Goal: Task Accomplishment & Management: Use online tool/utility

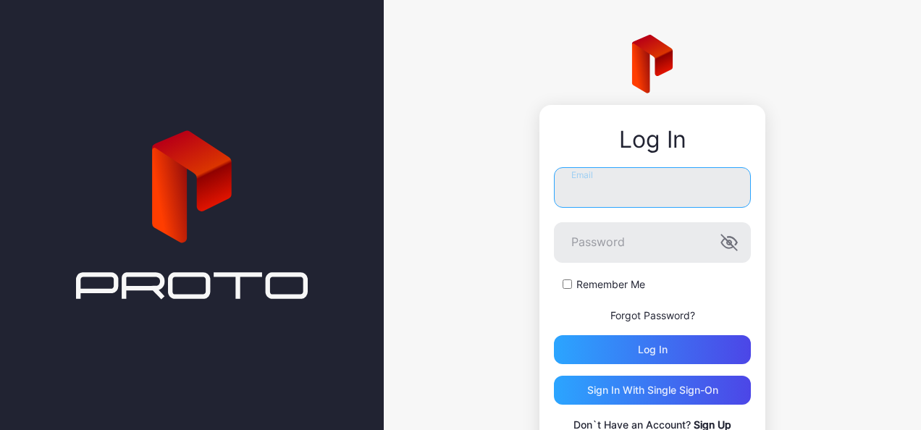
type input "**********"
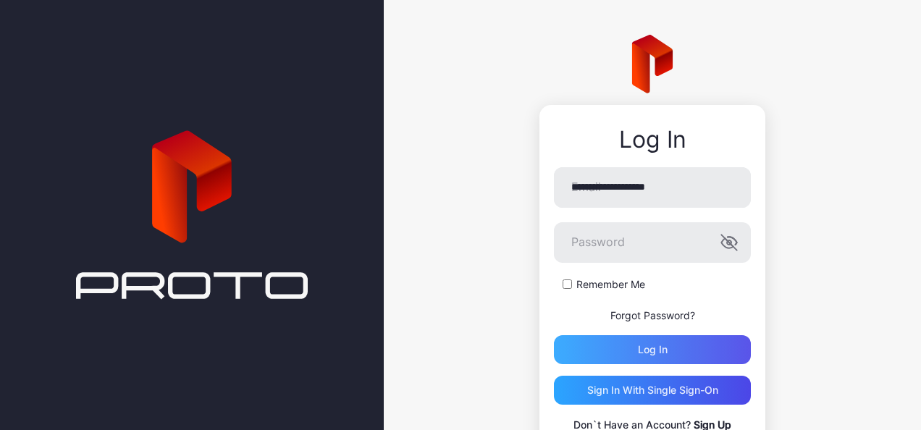
click at [646, 349] on div "Log in" at bounding box center [653, 350] width 30 height 12
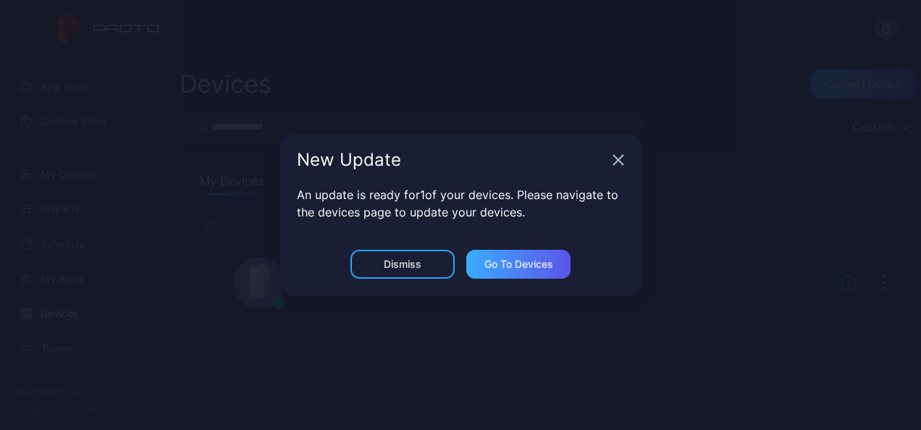
click at [513, 258] on div "Go to devices" at bounding box center [518, 264] width 69 height 12
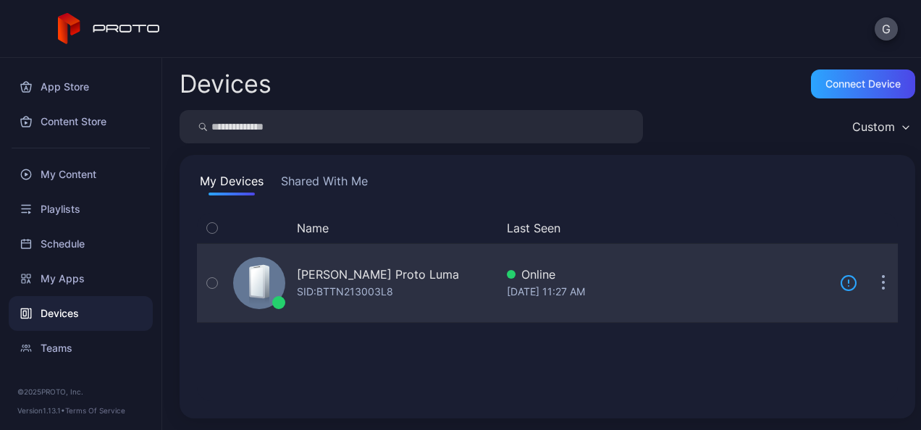
click at [391, 291] on div "SID: BTTN213003L8" at bounding box center [345, 291] width 96 height 17
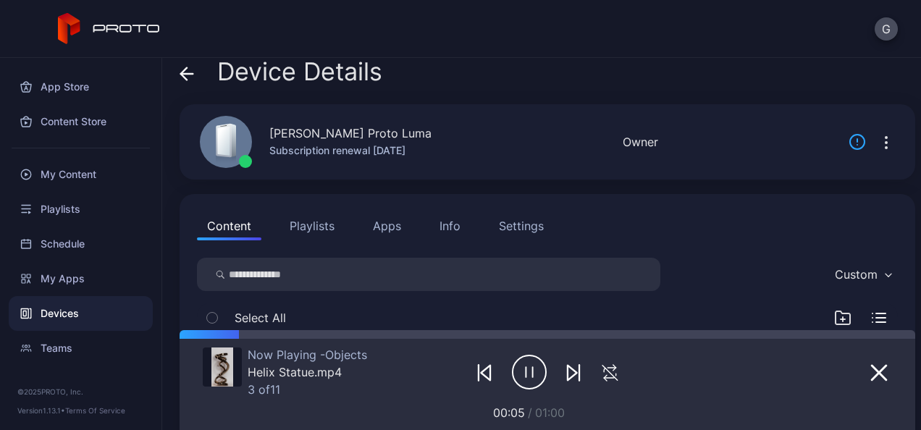
scroll to position [11, 0]
click at [766, 154] on div "[PERSON_NAME] Proto Luma Subscription renewal [DATE] Online Last Seen [DATE] 11…" at bounding box center [548, 142] width 736 height 75
click at [75, 316] on div "Devices" at bounding box center [81, 313] width 144 height 35
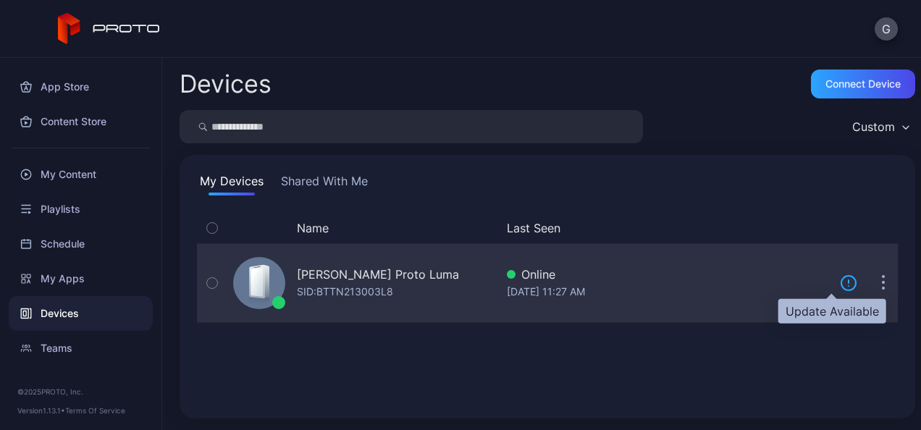
click at [840, 287] on icon at bounding box center [848, 282] width 17 height 17
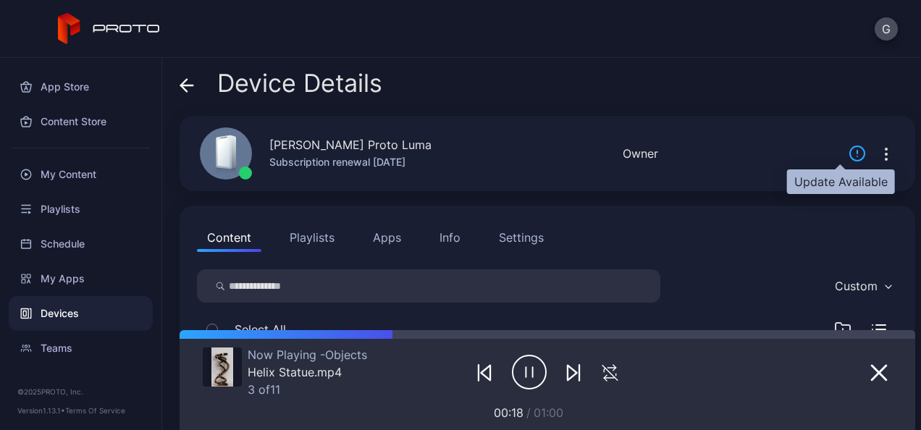
click at [849, 154] on icon at bounding box center [857, 153] width 17 height 17
click at [878, 154] on icon "button" at bounding box center [886, 154] width 17 height 17
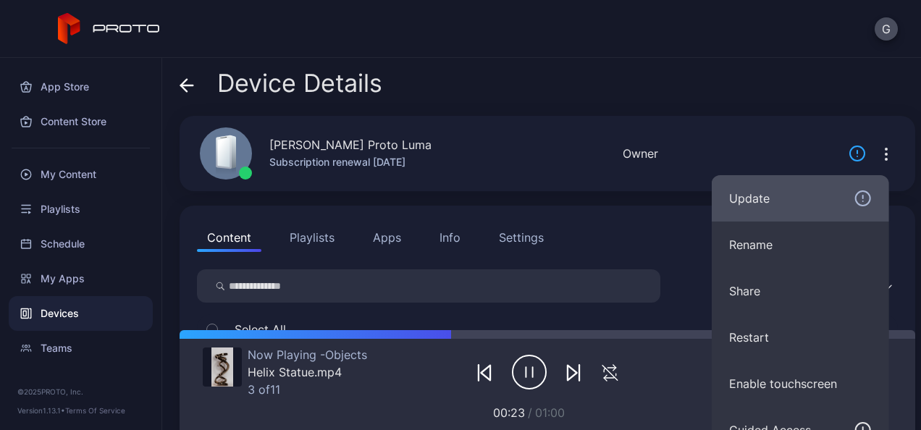
click at [759, 201] on div "Update" at bounding box center [800, 198] width 143 height 17
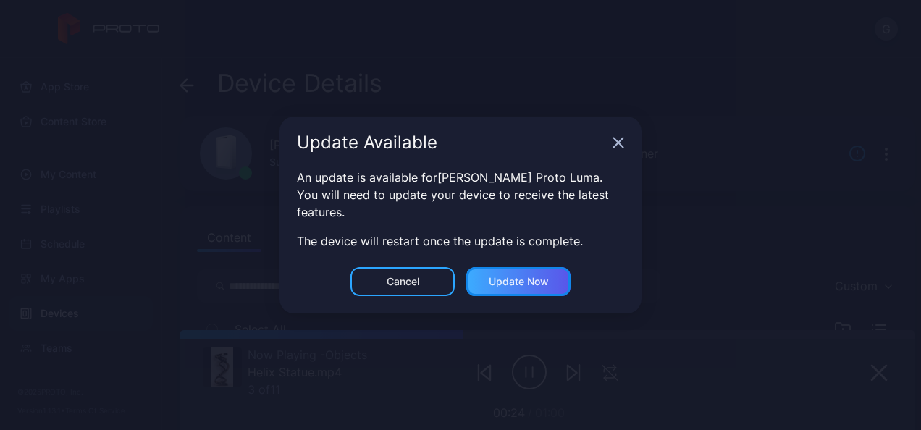
click at [537, 277] on div "Update now" at bounding box center [519, 282] width 60 height 12
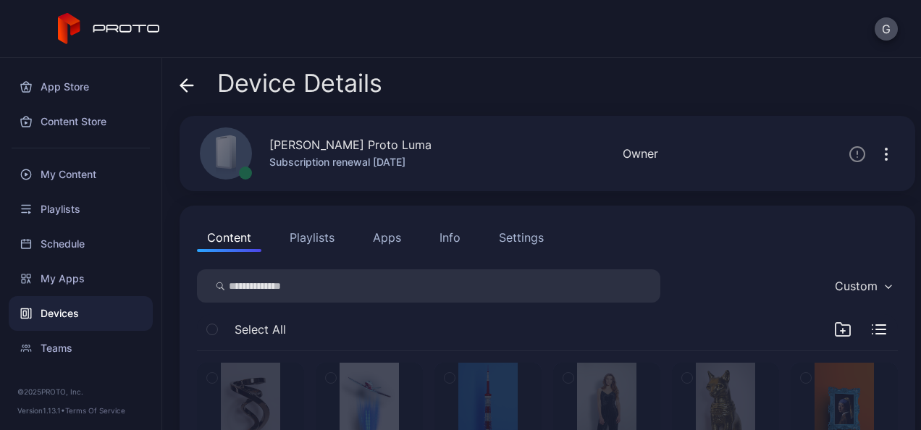
click at [886, 154] on icon "button" at bounding box center [886, 154] width 1 height 1
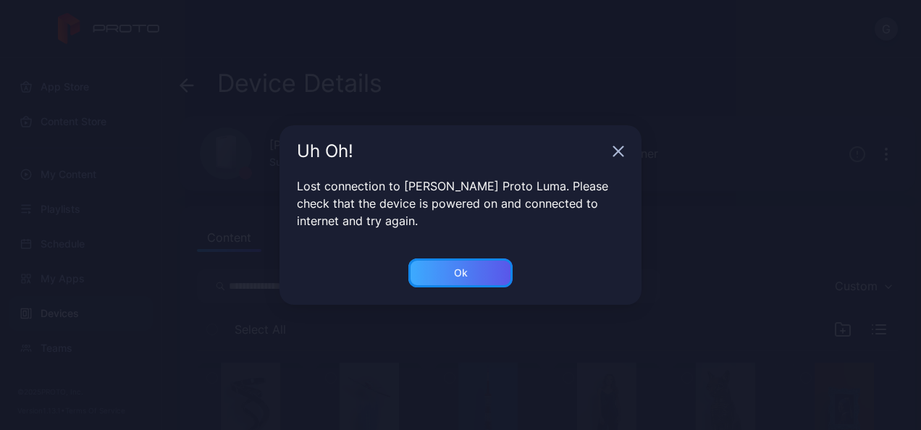
click at [468, 272] on div "Ok" at bounding box center [460, 272] width 104 height 29
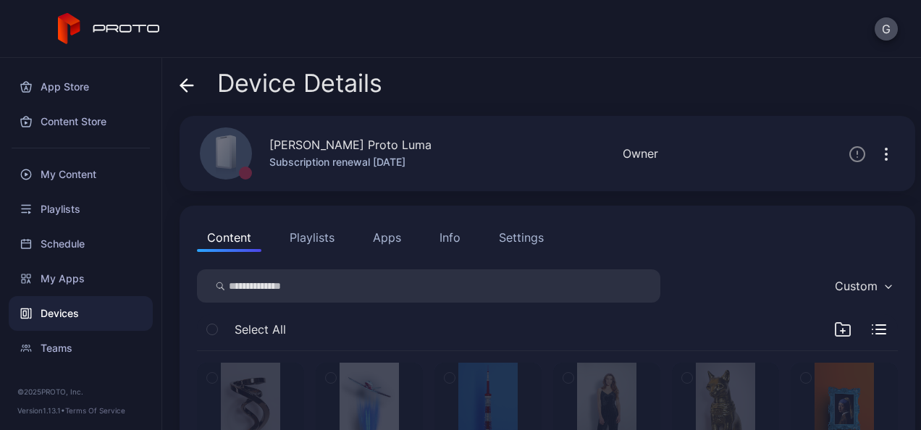
click at [878, 154] on icon "button" at bounding box center [886, 154] width 17 height 17
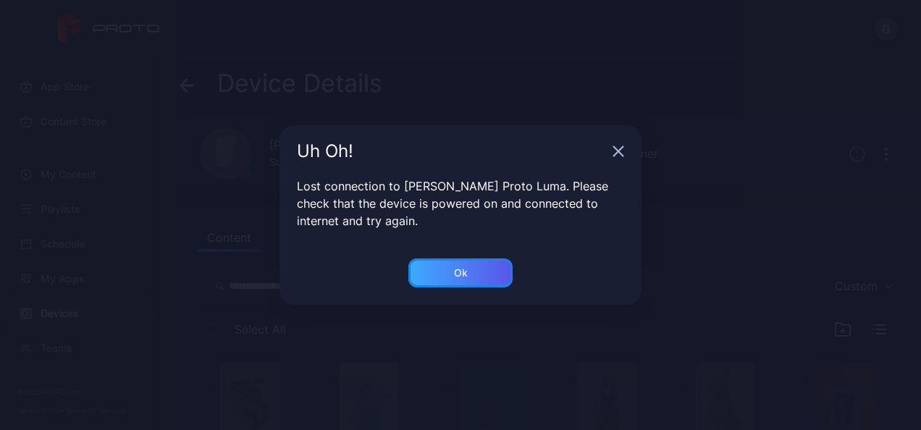
click at [482, 266] on div "Ok" at bounding box center [460, 272] width 104 height 29
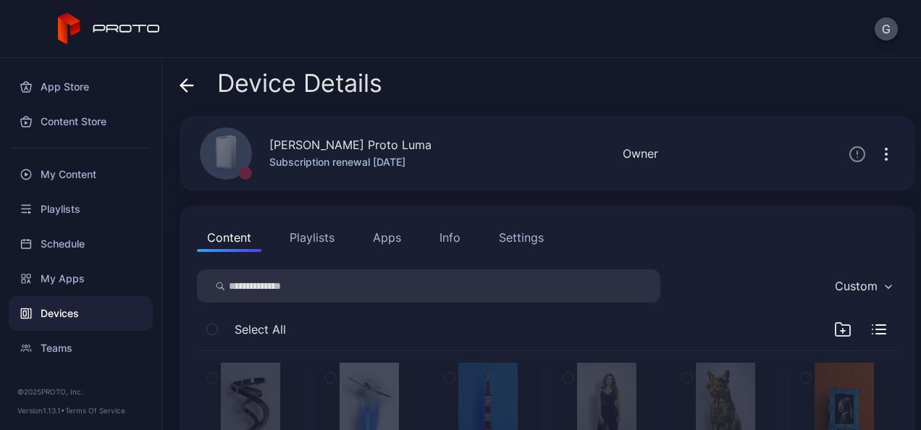
click at [878, 152] on icon "button" at bounding box center [886, 154] width 17 height 17
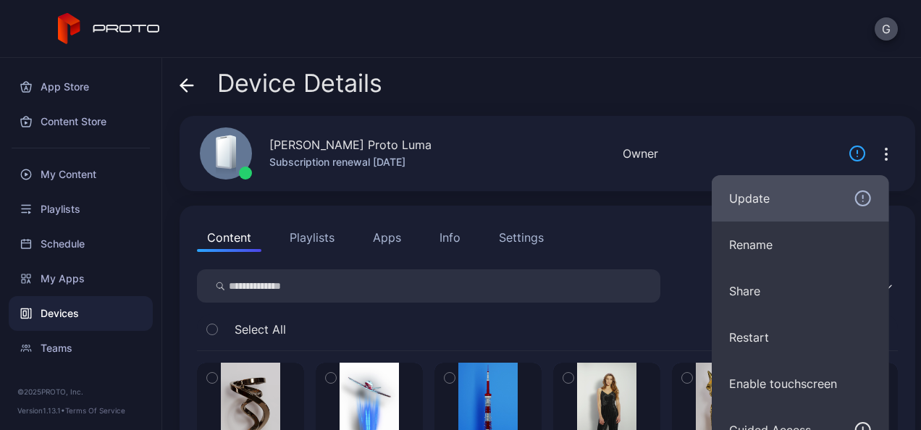
click at [798, 196] on div "Update" at bounding box center [800, 198] width 143 height 17
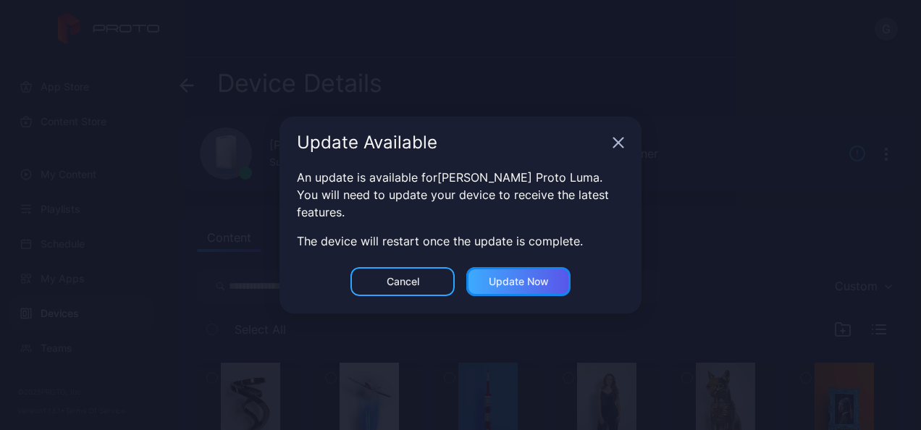
click at [508, 281] on div "Update now" at bounding box center [519, 282] width 60 height 12
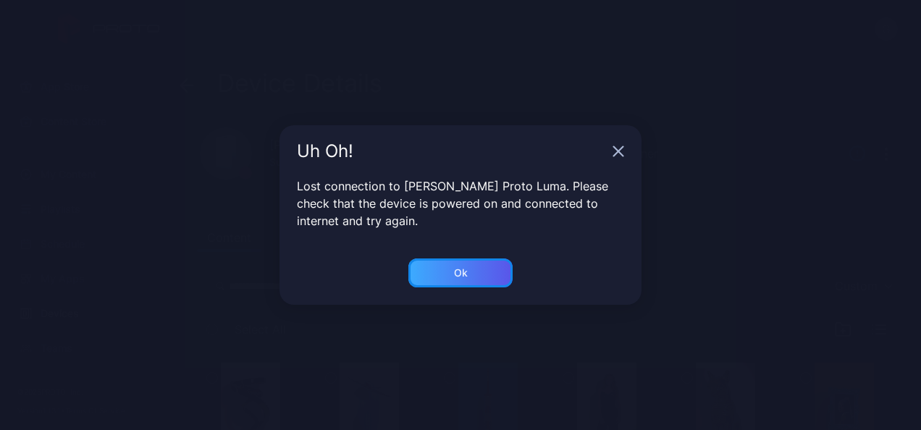
click at [479, 264] on div "Ok" at bounding box center [460, 272] width 104 height 29
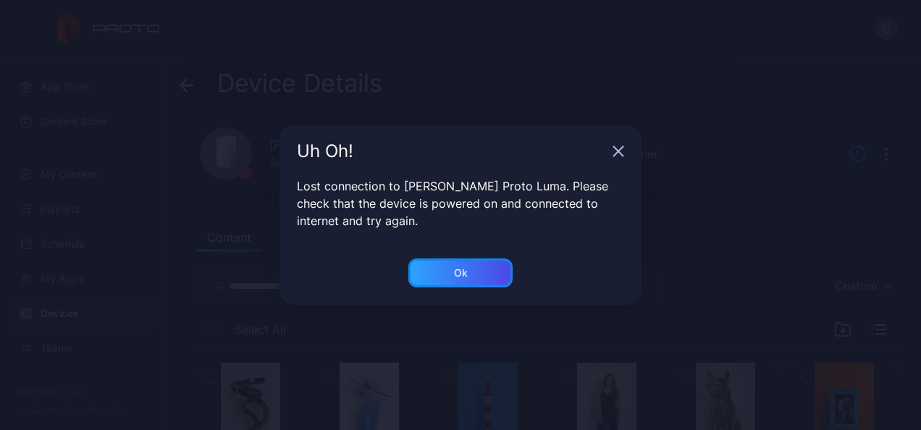
click at [479, 264] on div "Ok" at bounding box center [460, 272] width 104 height 29
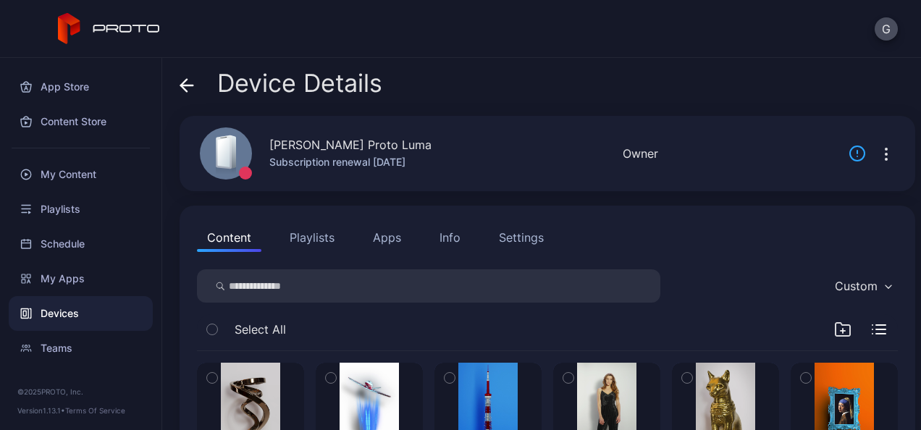
click at [878, 151] on icon "button" at bounding box center [886, 154] width 17 height 17
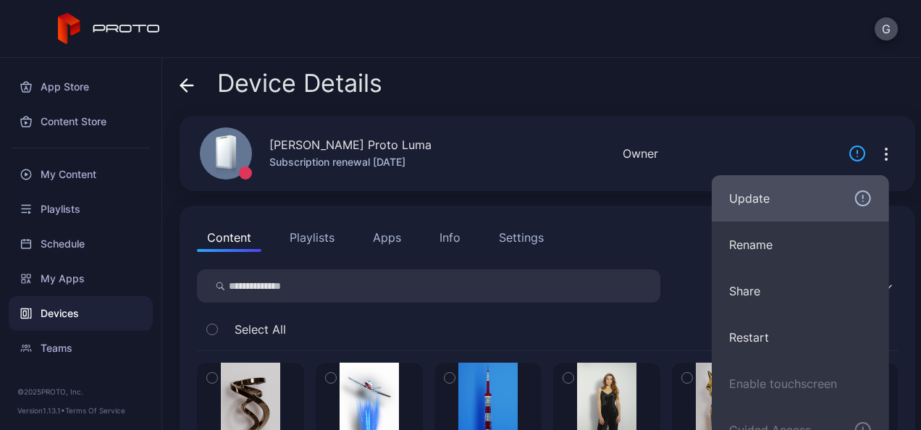
click at [786, 195] on div "Update" at bounding box center [800, 198] width 143 height 17
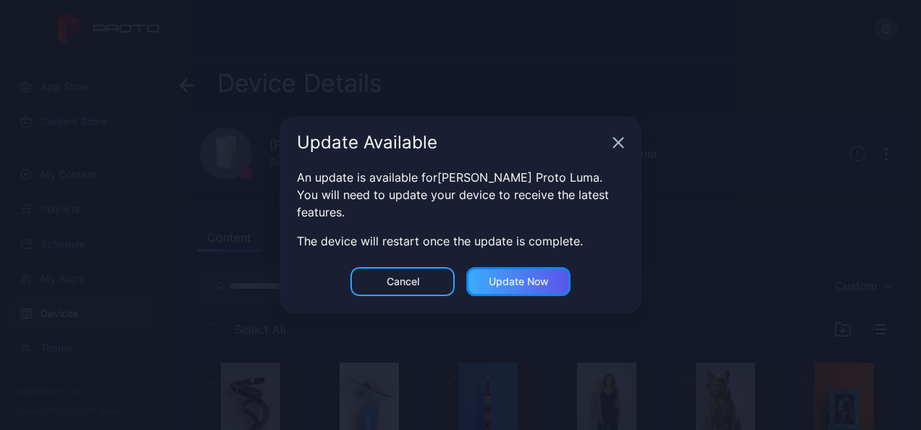
click at [502, 275] on div "Update now" at bounding box center [518, 281] width 104 height 29
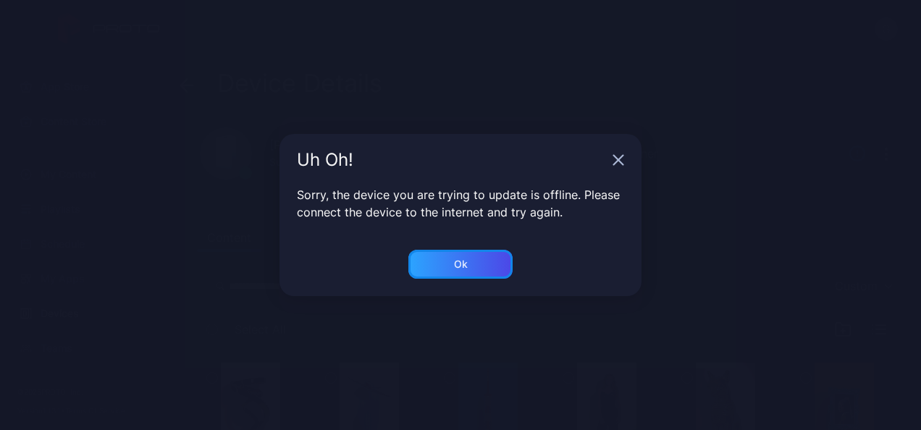
click at [502, 275] on div "Ok" at bounding box center [460, 264] width 104 height 29
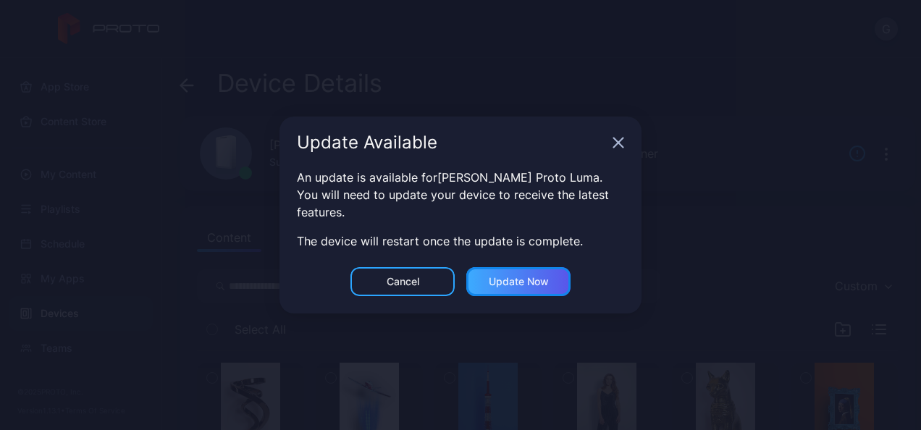
click at [502, 275] on div "Update now" at bounding box center [518, 281] width 104 height 29
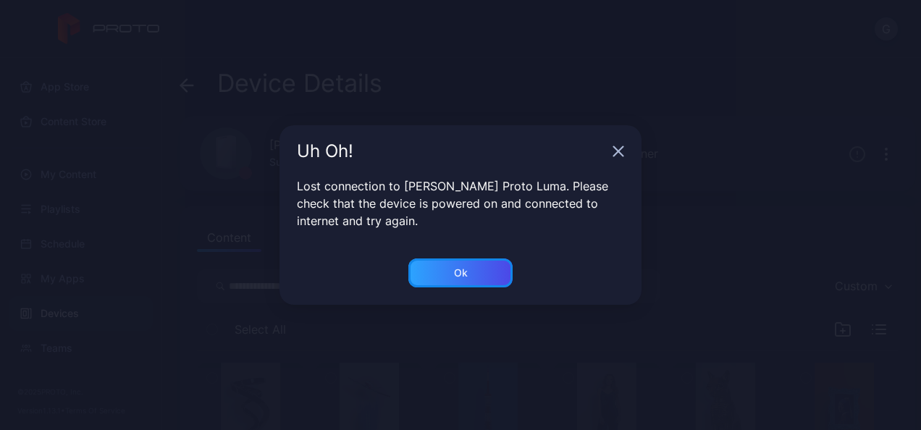
click at [502, 275] on div "Ok" at bounding box center [460, 272] width 104 height 29
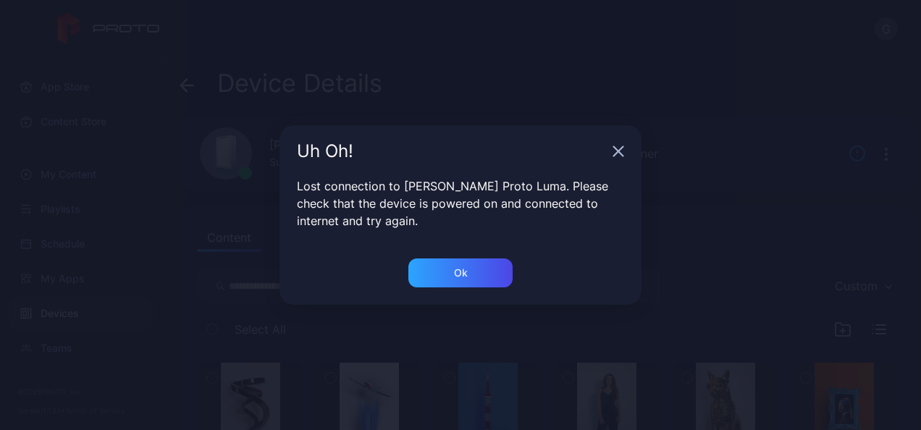
click at [614, 151] on icon "button" at bounding box center [619, 152] width 12 height 12
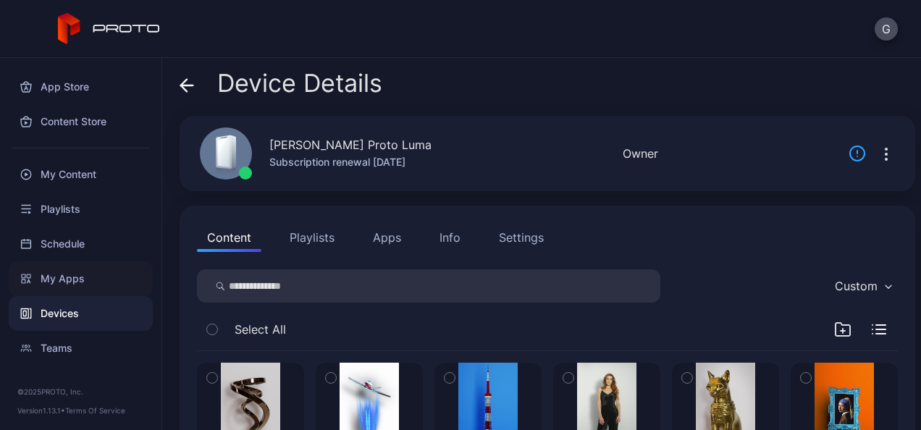
scroll to position [1, 0]
click at [878, 152] on icon "button" at bounding box center [886, 154] width 17 height 17
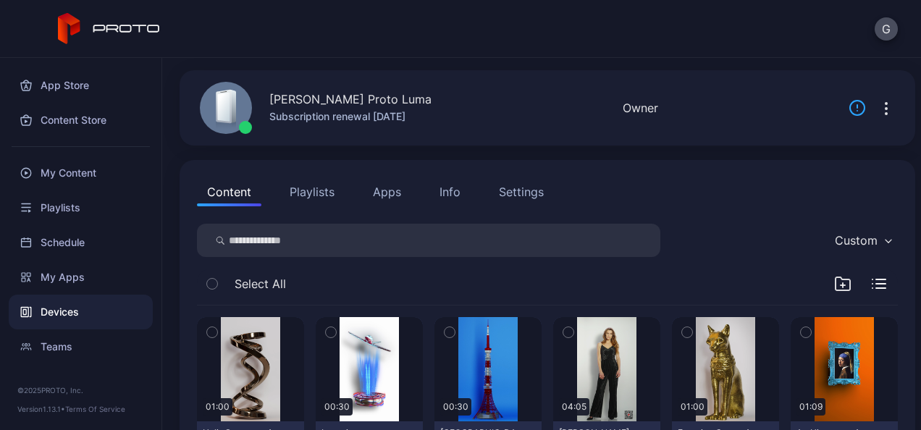
scroll to position [36, 0]
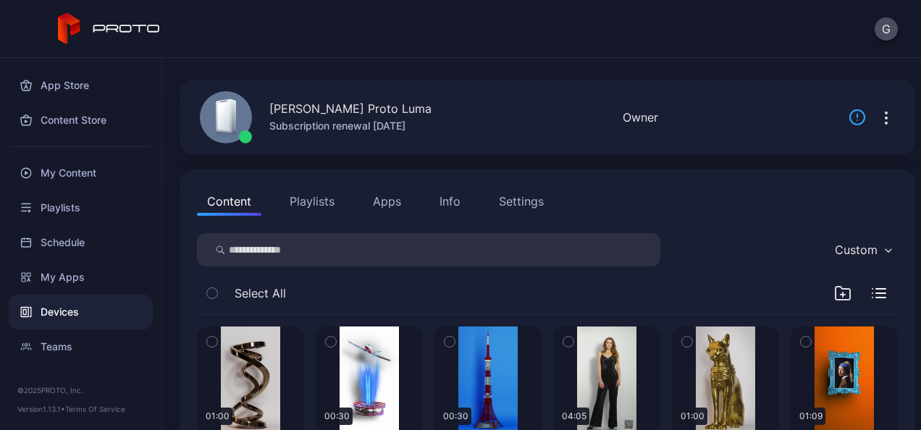
click at [878, 120] on icon "button" at bounding box center [886, 117] width 17 height 17
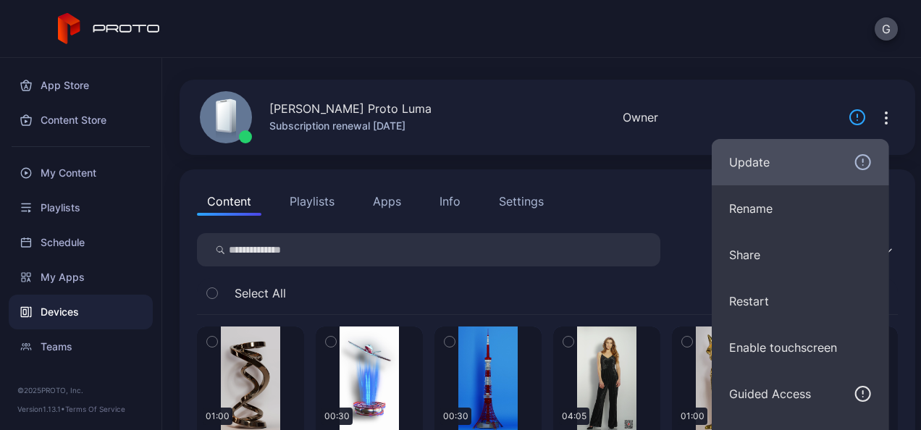
click at [761, 168] on div "Update" at bounding box center [800, 162] width 143 height 17
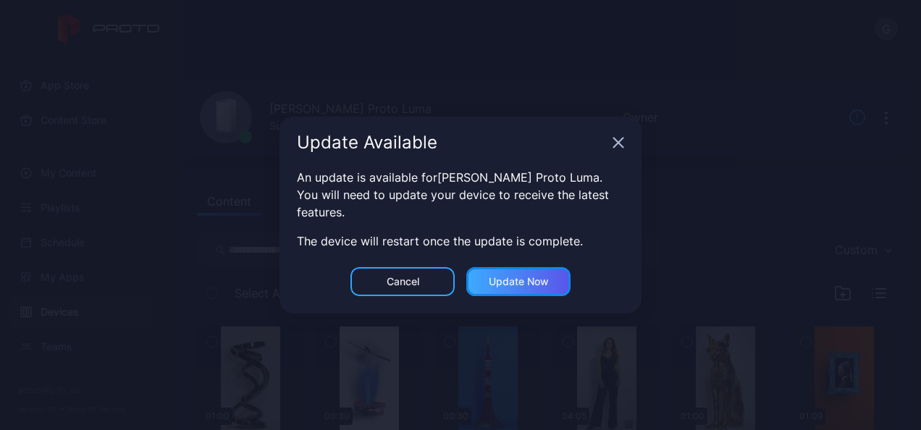
click at [501, 289] on div "Update now" at bounding box center [518, 281] width 104 height 29
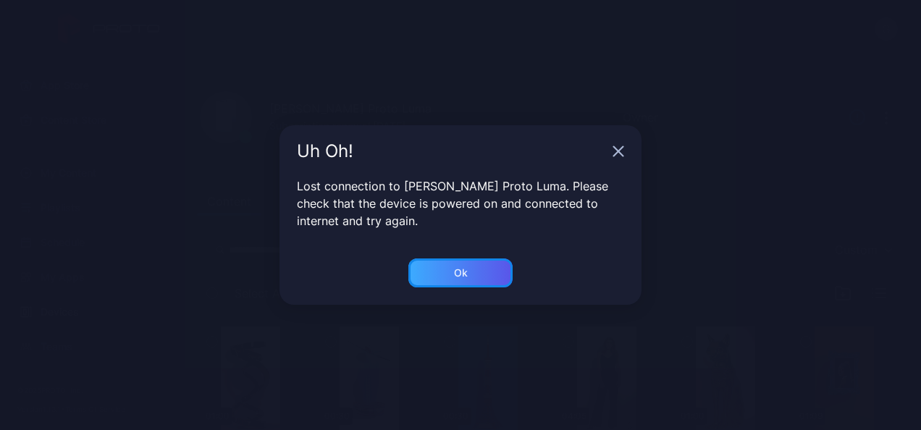
click at [462, 276] on div "Ok" at bounding box center [461, 273] width 14 height 12
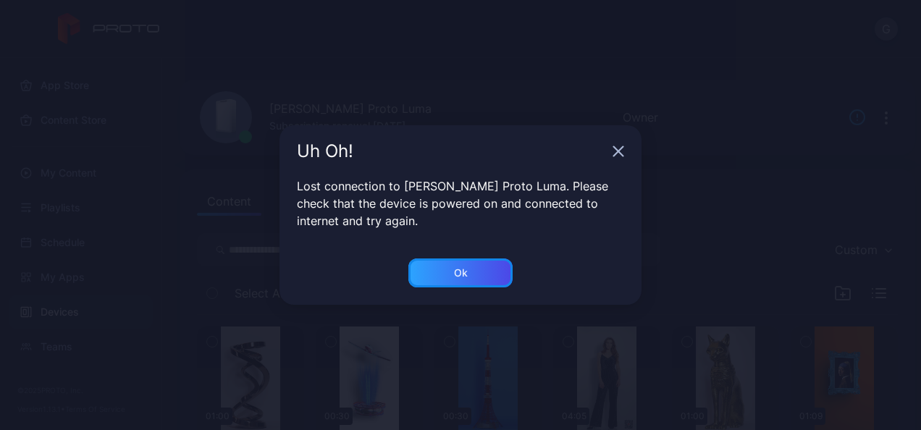
click at [462, 276] on div "Ok" at bounding box center [461, 273] width 14 height 12
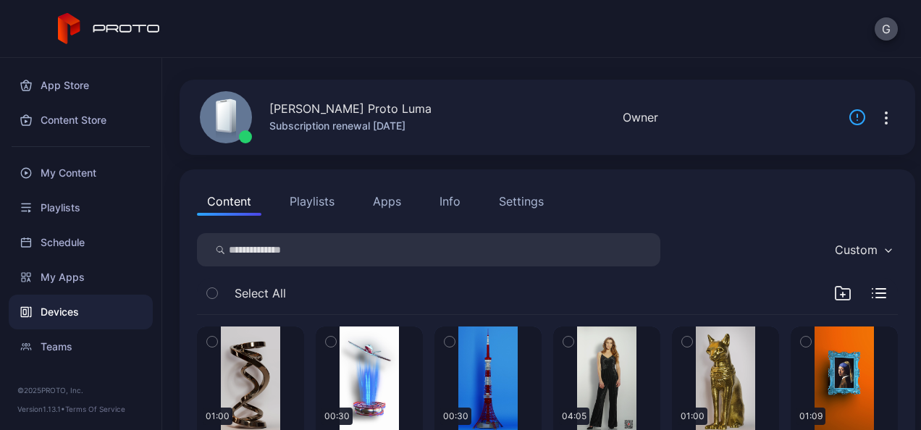
click at [878, 118] on icon "button" at bounding box center [886, 117] width 17 height 17
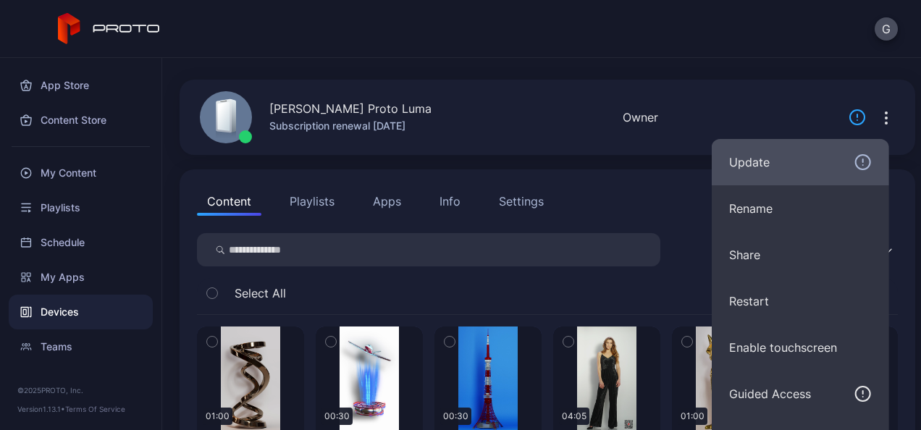
click at [783, 164] on div "Update" at bounding box center [800, 162] width 143 height 17
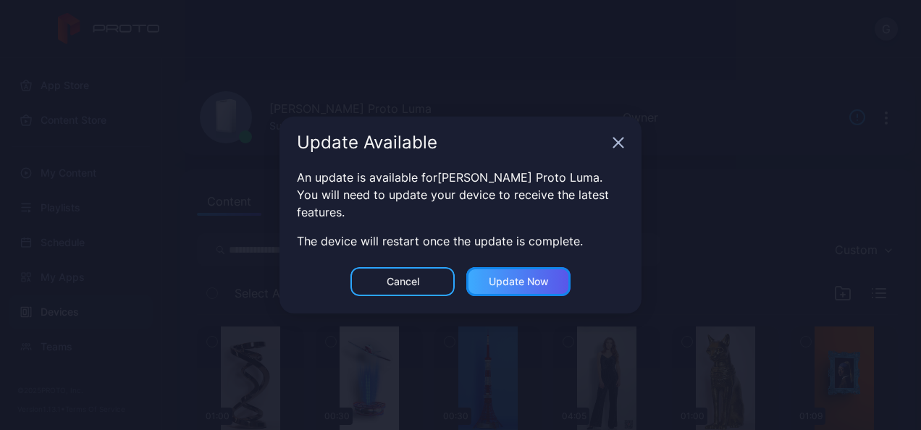
click at [542, 276] on div "Update now" at bounding box center [519, 282] width 60 height 12
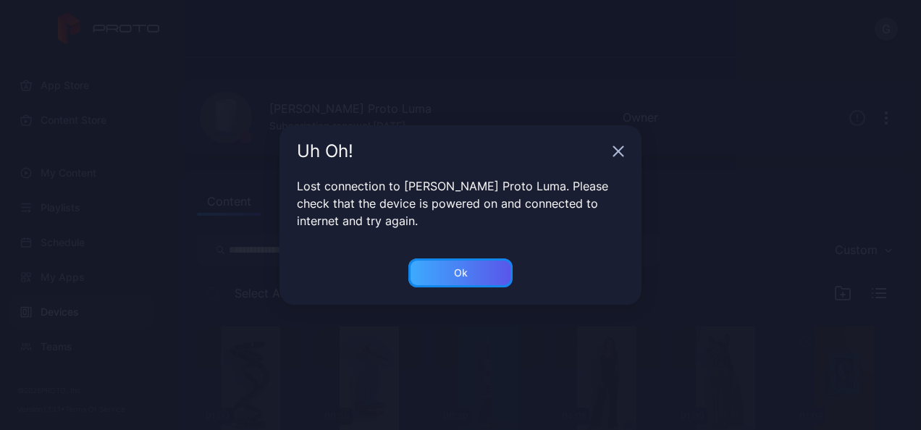
click at [456, 276] on div "Ok" at bounding box center [461, 273] width 14 height 12
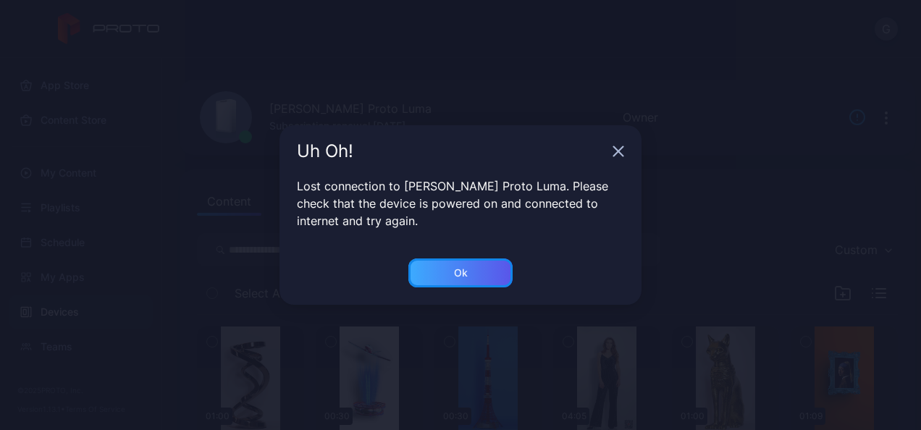
click at [479, 271] on div "Ok" at bounding box center [460, 272] width 104 height 29
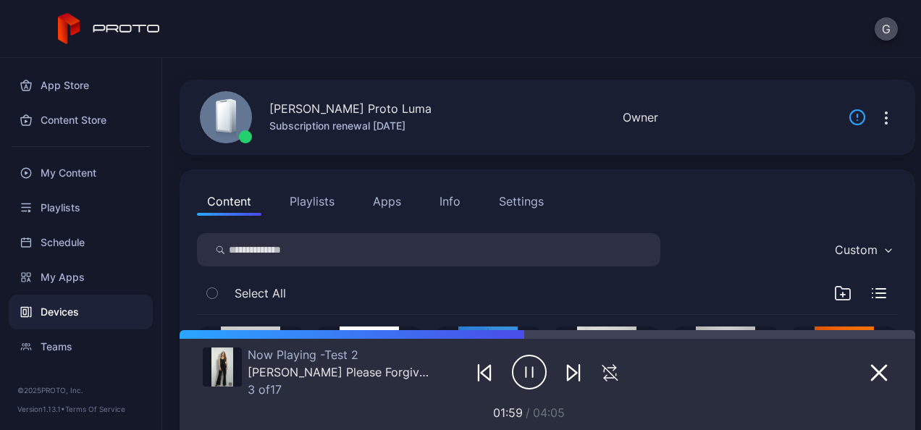
click at [878, 125] on icon "button" at bounding box center [886, 117] width 17 height 17
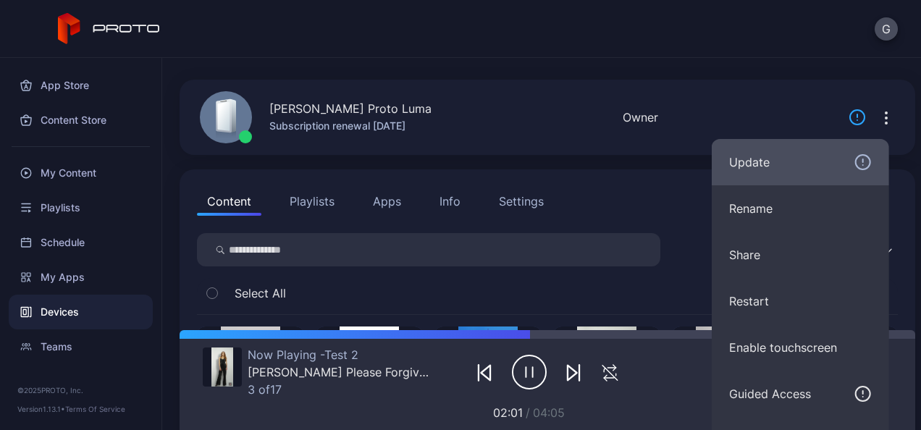
click at [825, 160] on div "Update" at bounding box center [800, 162] width 143 height 17
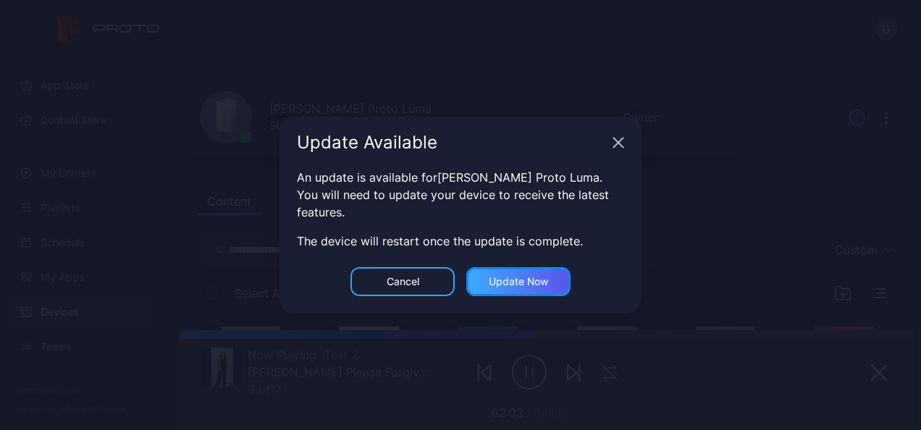
click at [549, 283] on div "Update now" at bounding box center [518, 281] width 104 height 29
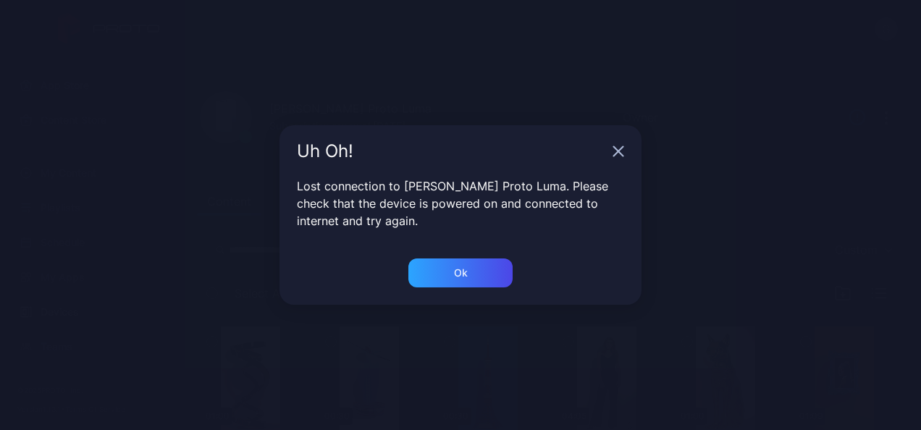
click at [617, 151] on icon "button" at bounding box center [618, 151] width 9 height 9
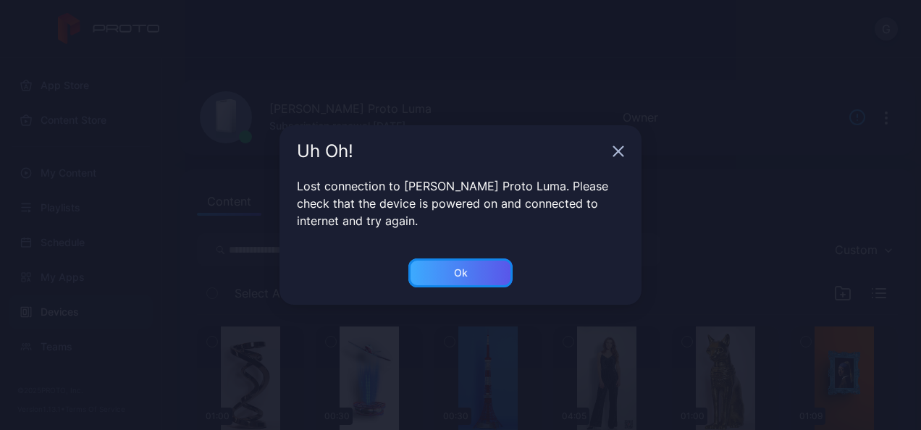
click at [461, 266] on div "Ok" at bounding box center [460, 272] width 104 height 29
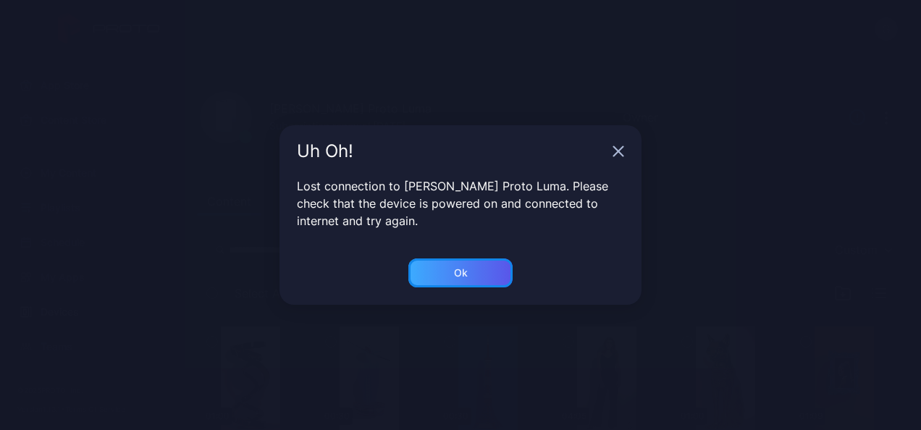
click at [461, 269] on div "Ok" at bounding box center [461, 273] width 14 height 12
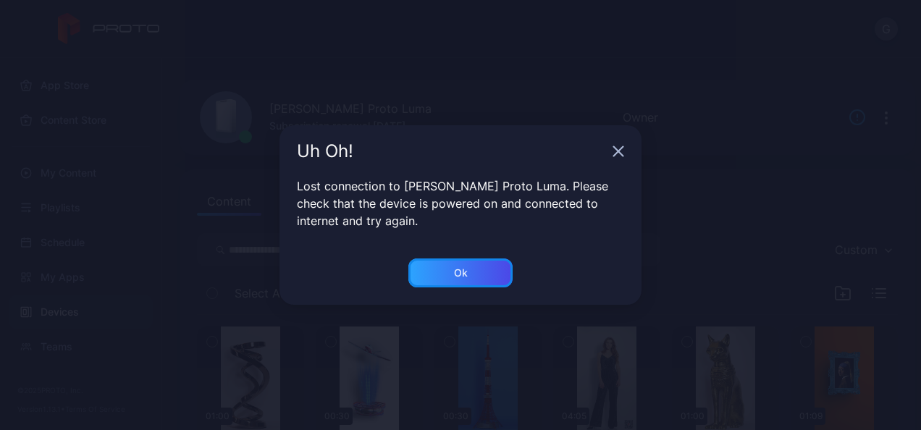
click at [461, 269] on div "Ok" at bounding box center [461, 273] width 14 height 12
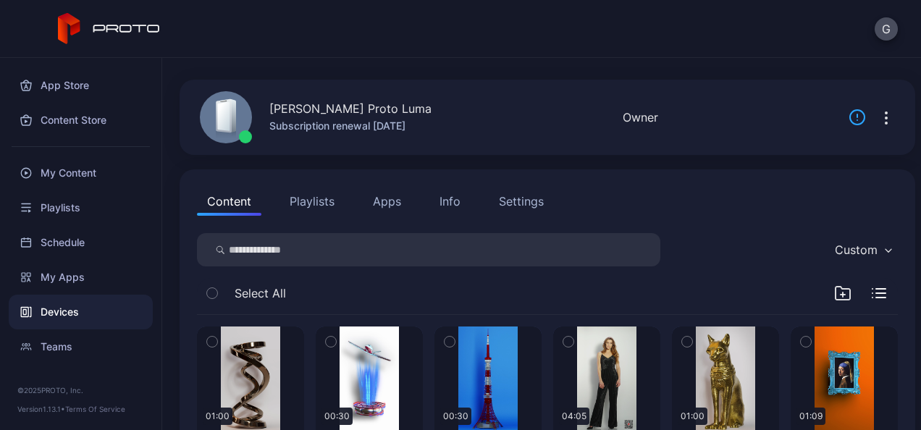
click at [878, 118] on icon "button" at bounding box center [886, 117] width 17 height 17
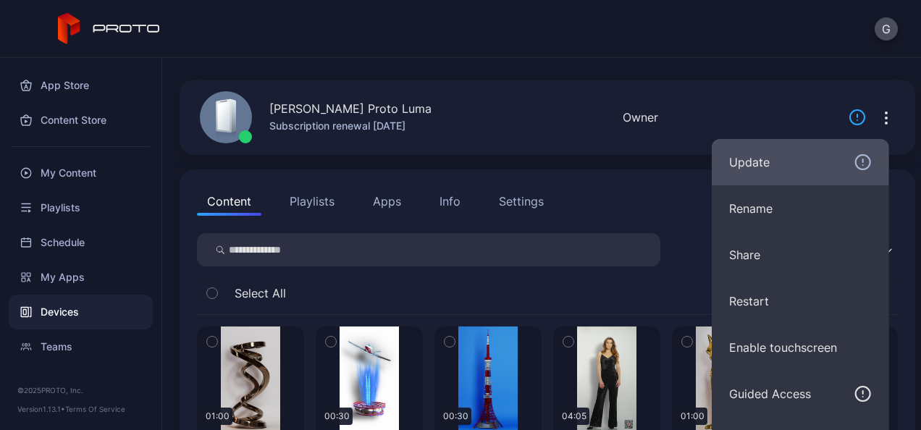
click at [783, 169] on div "Update" at bounding box center [800, 162] width 143 height 17
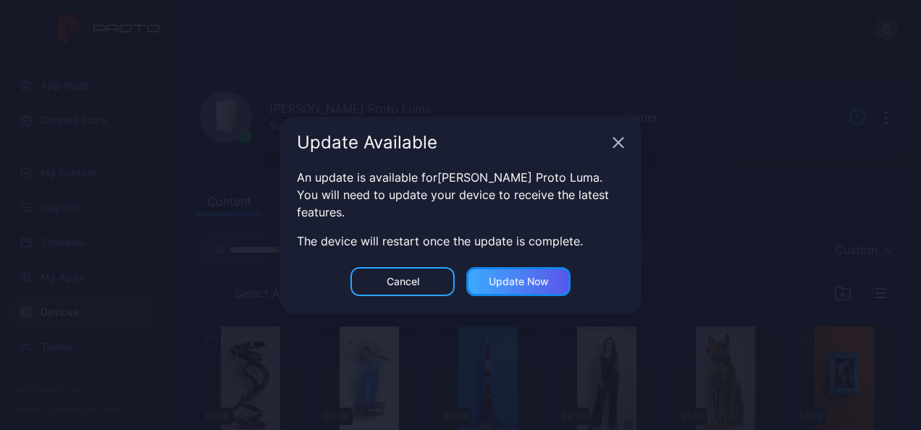
click at [515, 274] on div "Update now" at bounding box center [518, 281] width 104 height 29
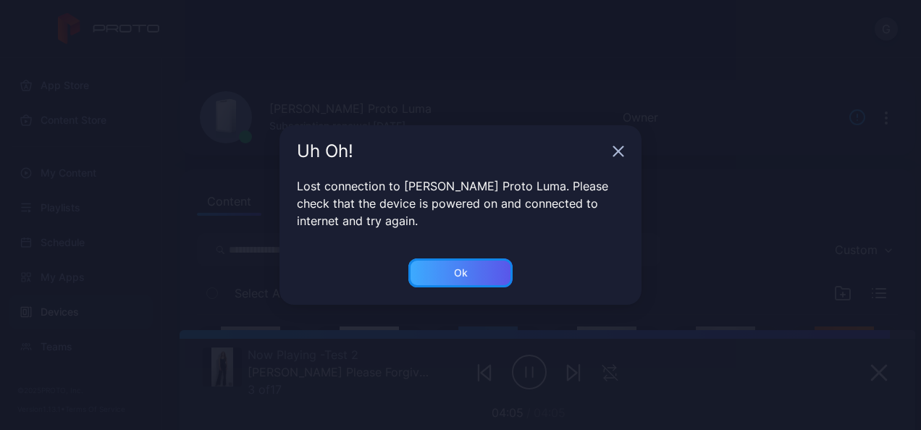
click at [463, 284] on div "Ok" at bounding box center [460, 272] width 104 height 29
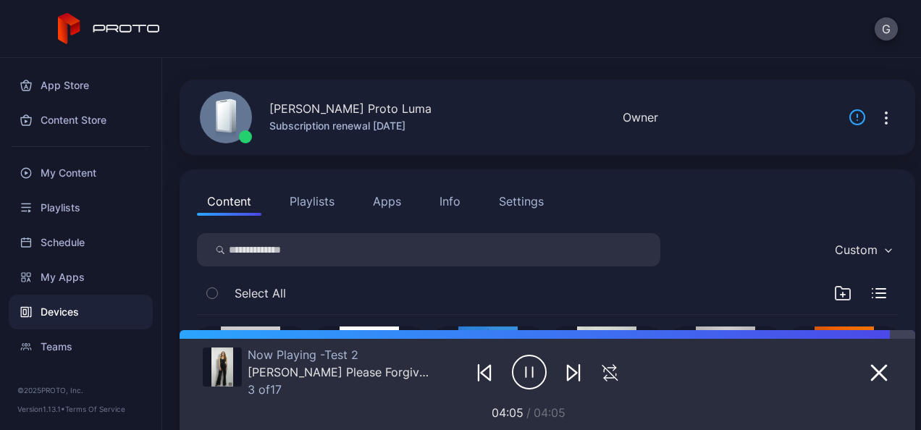
click at [878, 125] on icon "button" at bounding box center [886, 117] width 17 height 17
click at [849, 117] on icon at bounding box center [857, 117] width 17 height 17
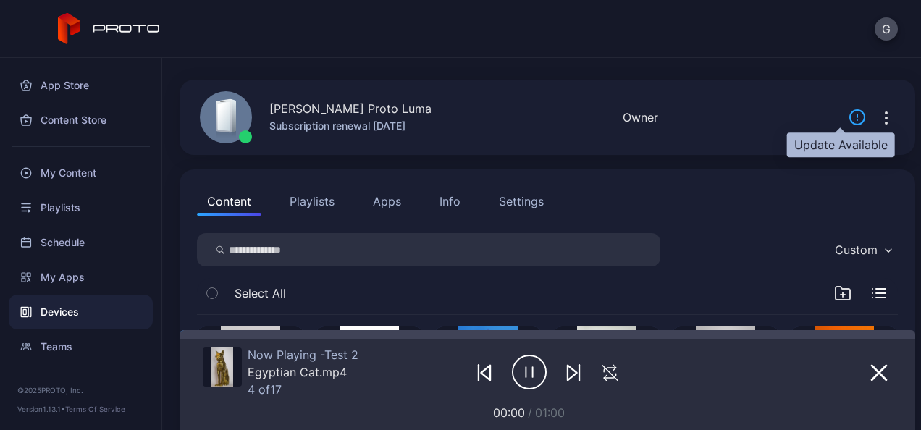
click at [849, 121] on icon at bounding box center [857, 117] width 17 height 17
click at [878, 116] on icon "button" at bounding box center [886, 117] width 17 height 17
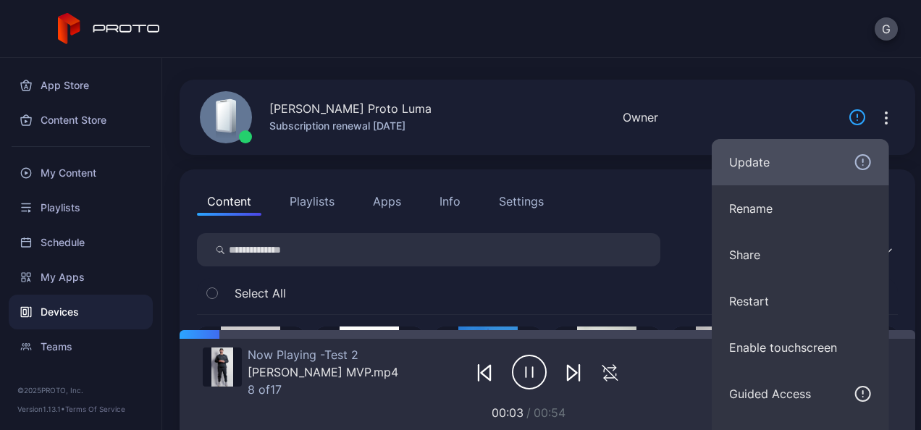
click at [760, 154] on div "Update" at bounding box center [800, 162] width 143 height 17
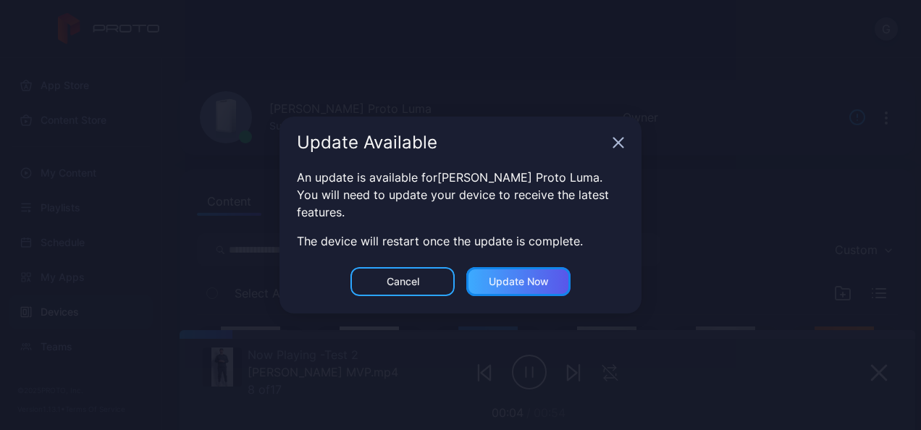
click at [526, 277] on div "Update now" at bounding box center [519, 282] width 60 height 12
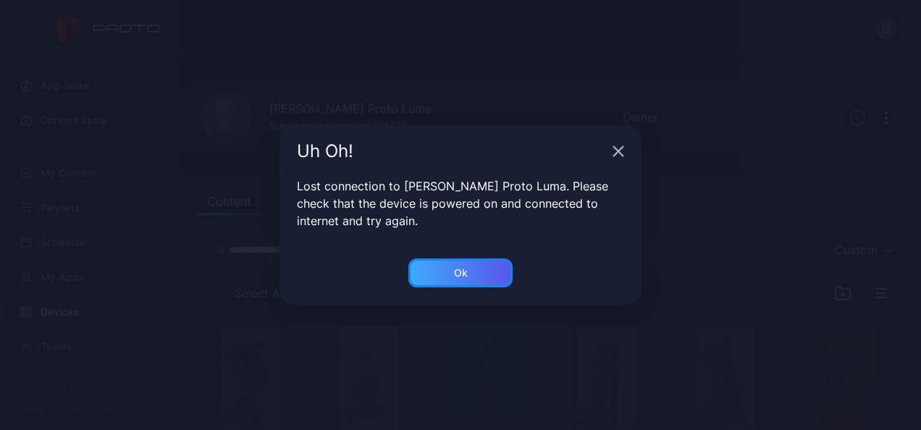
click at [465, 284] on div "Ok" at bounding box center [460, 272] width 104 height 29
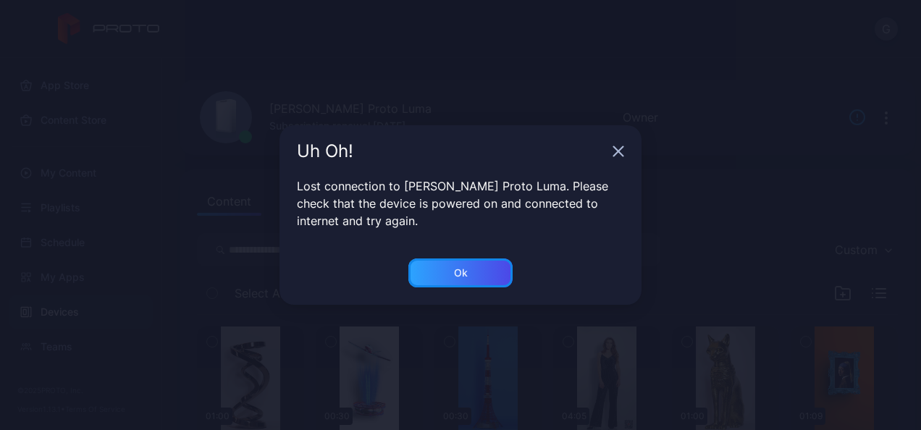
click at [465, 284] on div "Ok" at bounding box center [460, 272] width 104 height 29
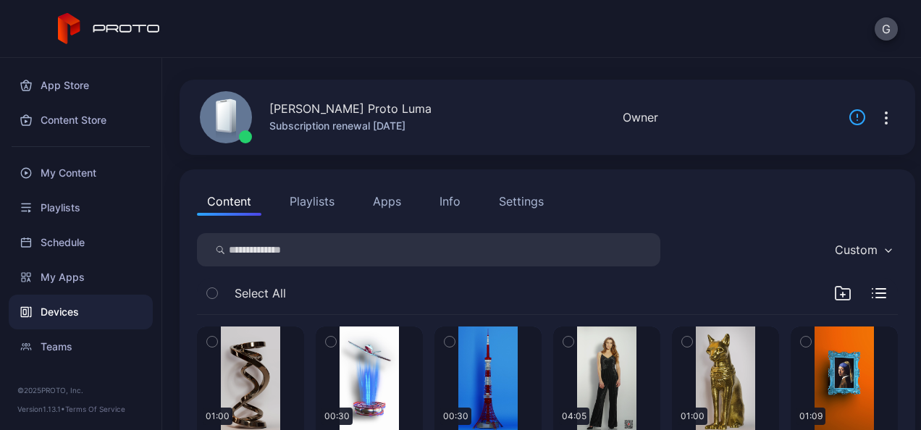
click at [886, 122] on icon "button" at bounding box center [886, 122] width 1 height 1
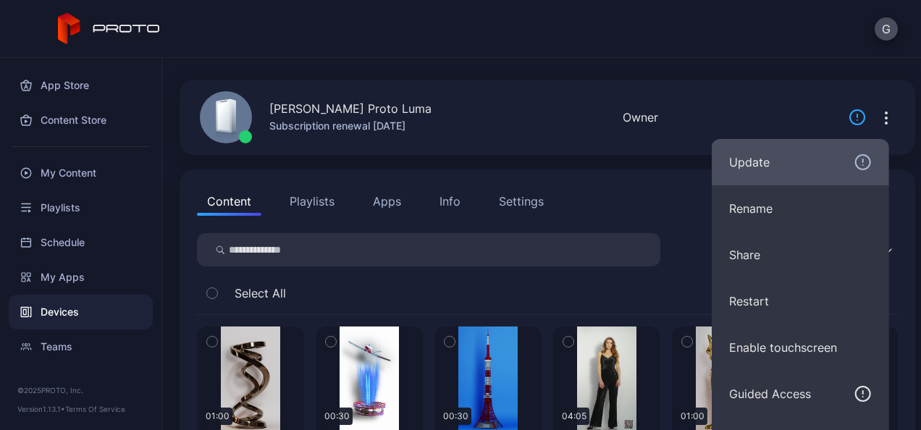
click at [812, 154] on div "Update" at bounding box center [800, 162] width 143 height 17
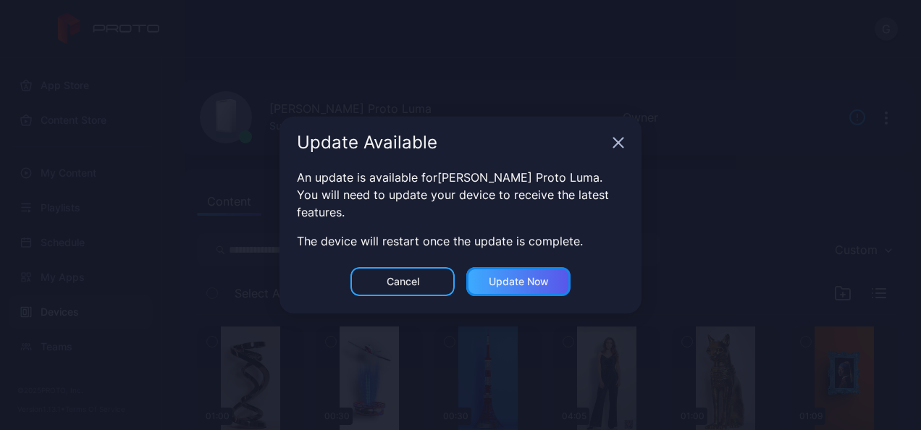
click at [514, 282] on div "Update now" at bounding box center [519, 282] width 60 height 12
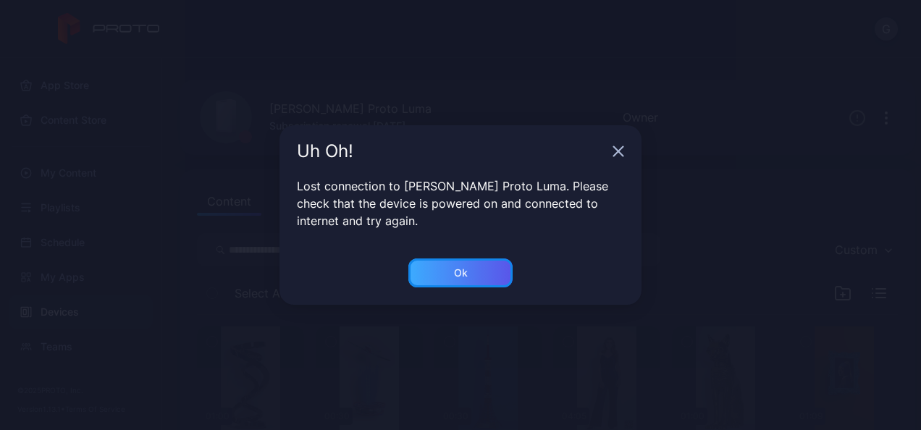
click at [468, 279] on div "Ok" at bounding box center [460, 272] width 104 height 29
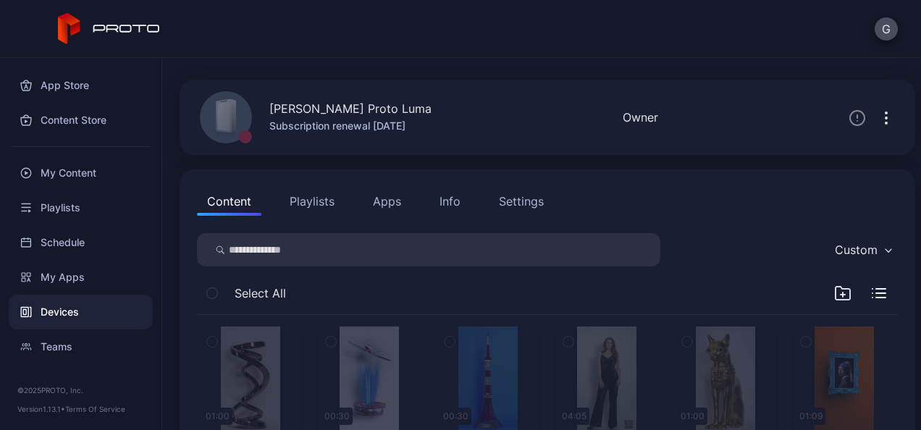
click at [878, 120] on icon "button" at bounding box center [886, 117] width 17 height 17
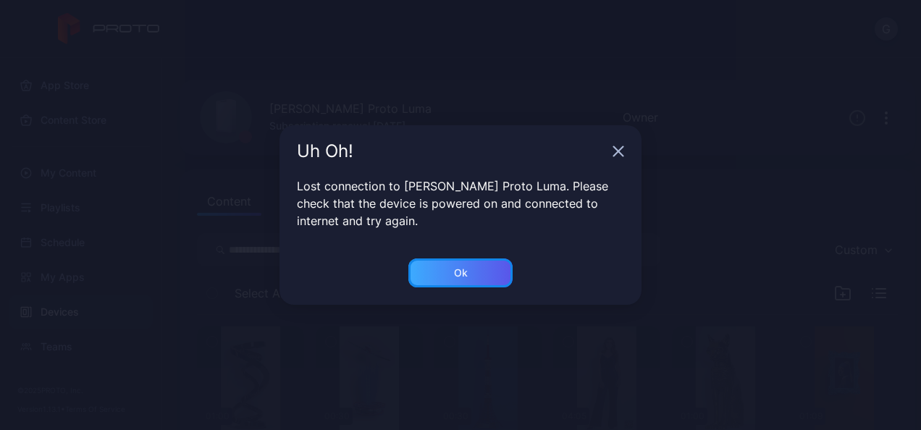
click at [437, 281] on div "Ok" at bounding box center [460, 272] width 104 height 29
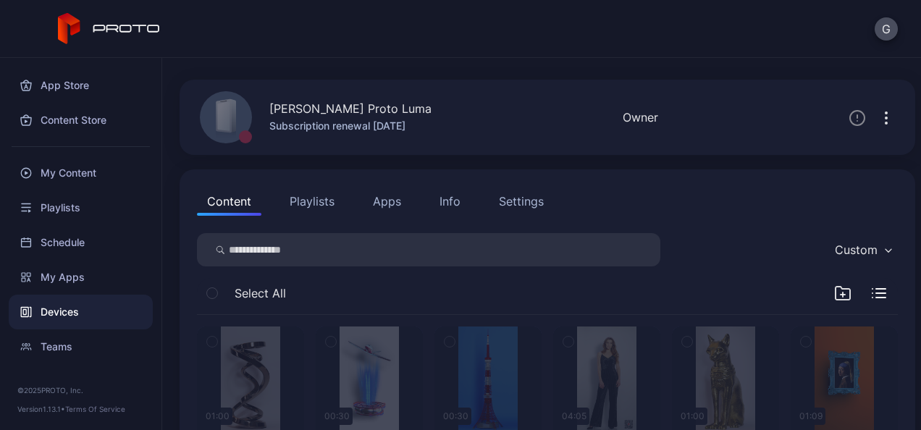
click at [878, 122] on icon "button" at bounding box center [886, 117] width 17 height 17
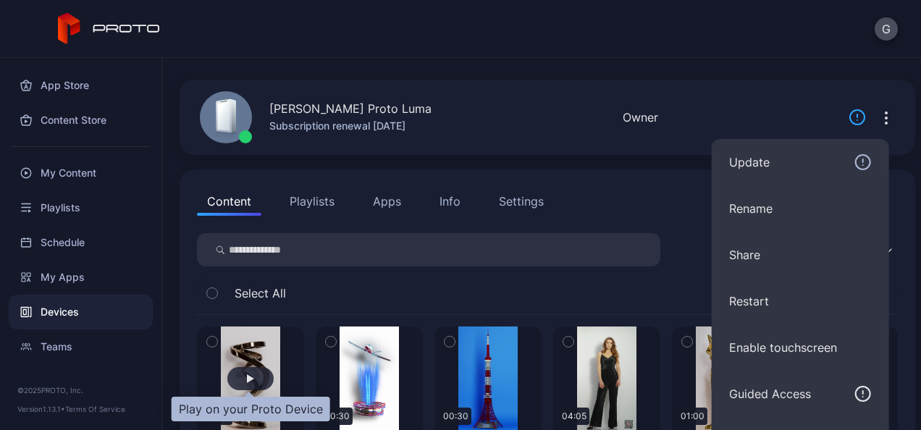
click at [262, 369] on div "button" at bounding box center [250, 378] width 46 height 23
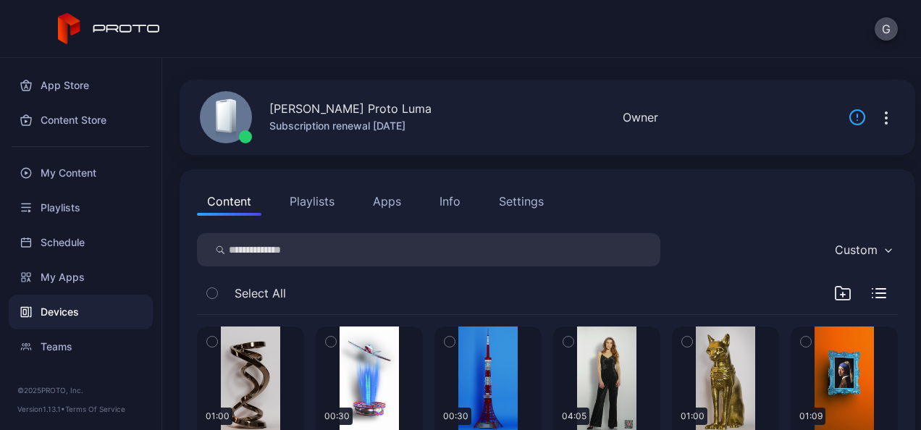
click at [317, 200] on button "Playlists" at bounding box center [311, 201] width 65 height 29
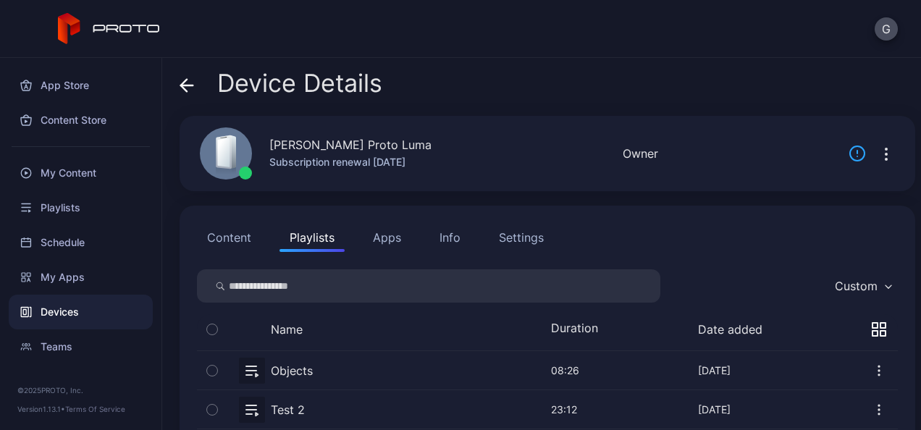
click at [878, 156] on icon "button" at bounding box center [886, 154] width 17 height 17
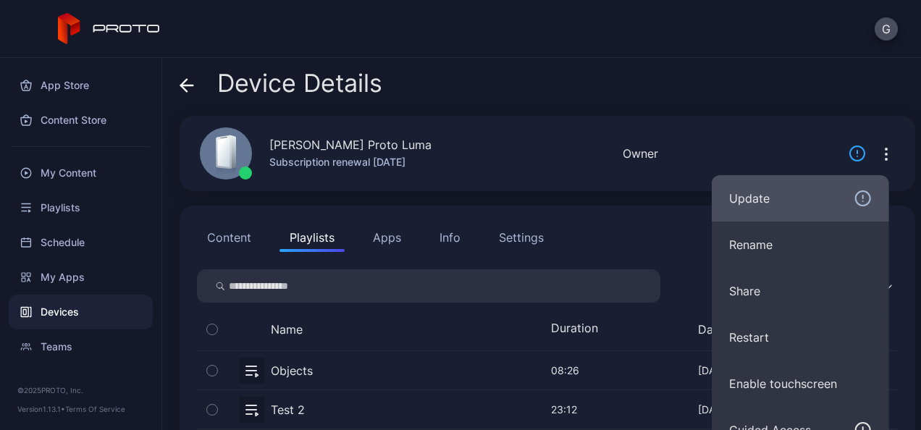
click at [812, 188] on button "Update" at bounding box center [800, 198] width 177 height 46
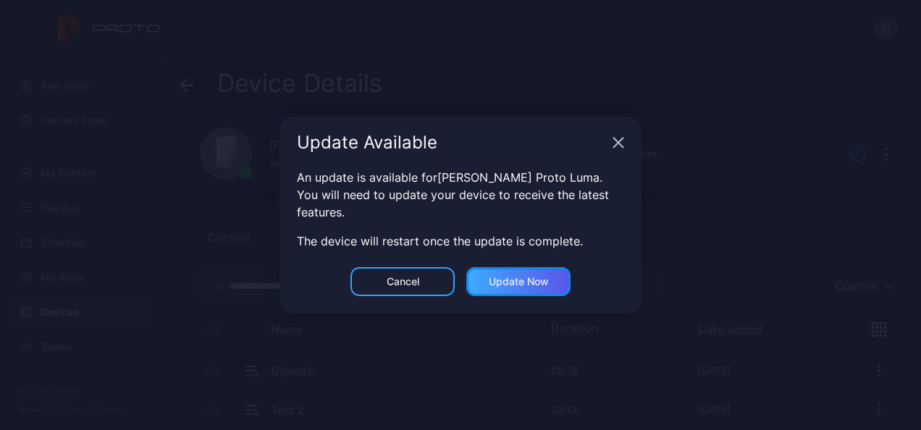
click at [526, 278] on div "Update now" at bounding box center [519, 282] width 60 height 12
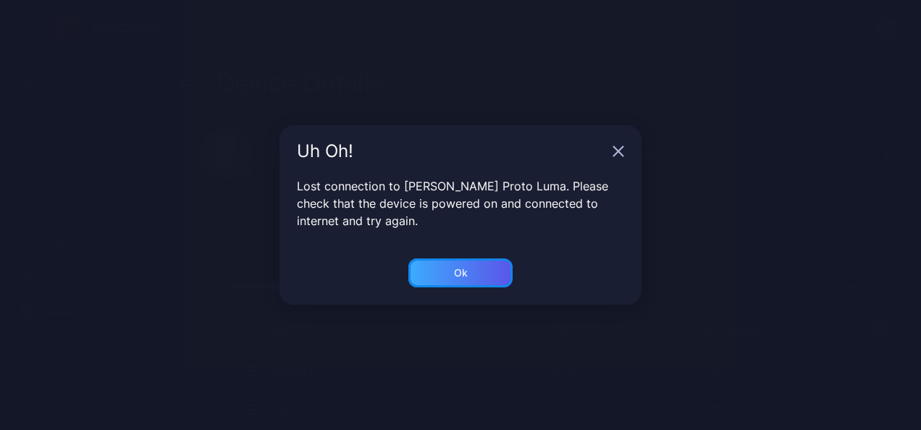
click at [473, 261] on div "Ok" at bounding box center [460, 272] width 104 height 29
click at [471, 270] on div "Ok" at bounding box center [460, 272] width 104 height 29
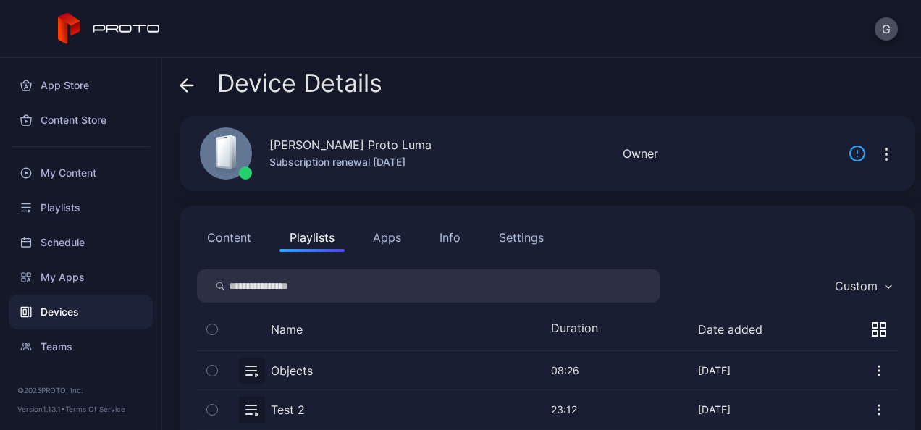
click at [878, 158] on icon "button" at bounding box center [886, 154] width 17 height 17
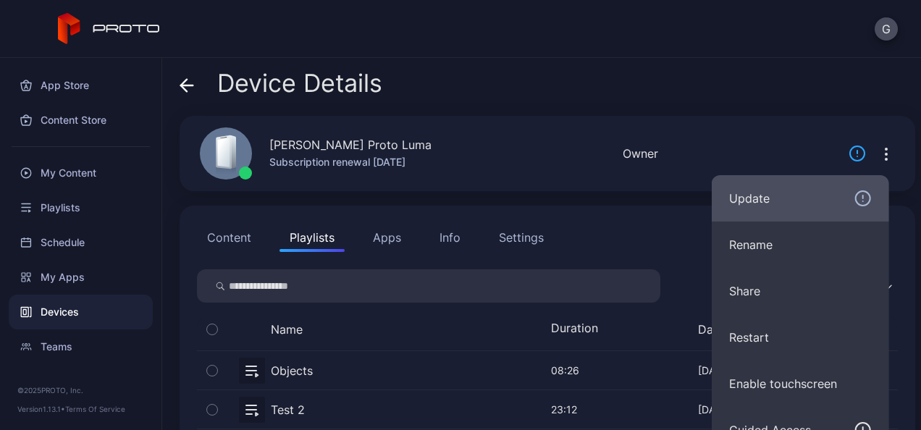
click at [815, 197] on div "Update" at bounding box center [800, 198] width 143 height 17
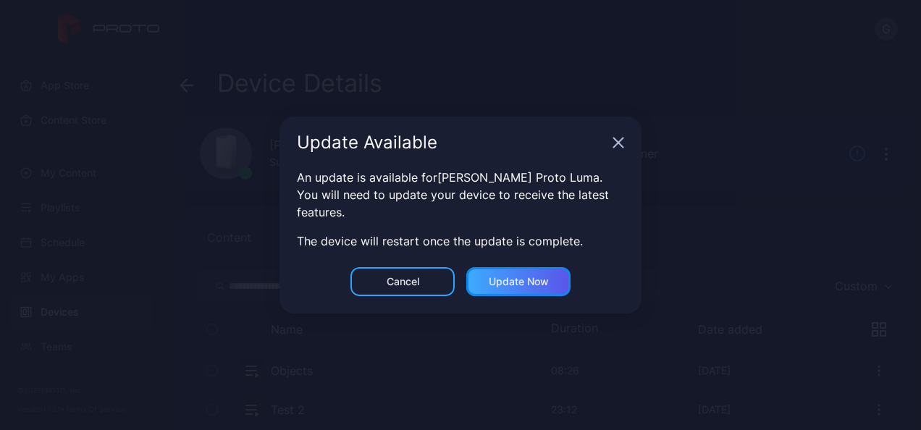
click at [510, 279] on div "Update now" at bounding box center [519, 282] width 60 height 12
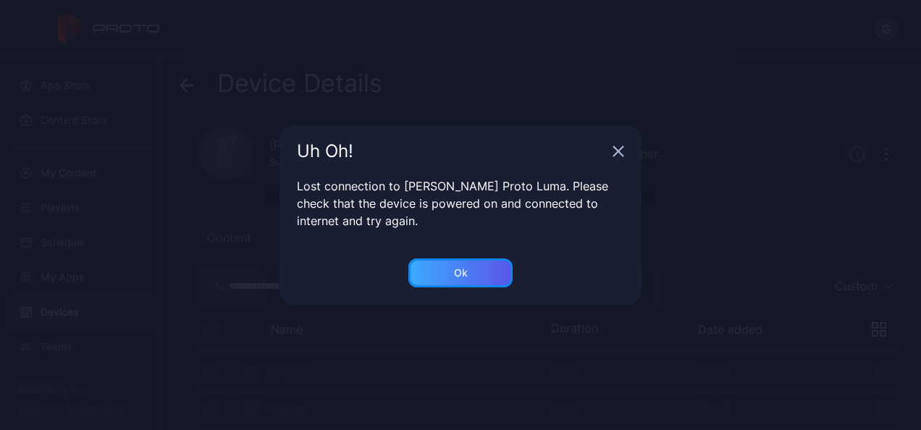
click at [478, 285] on div "Ok" at bounding box center [460, 272] width 104 height 29
click at [466, 276] on div "Ok" at bounding box center [461, 273] width 14 height 12
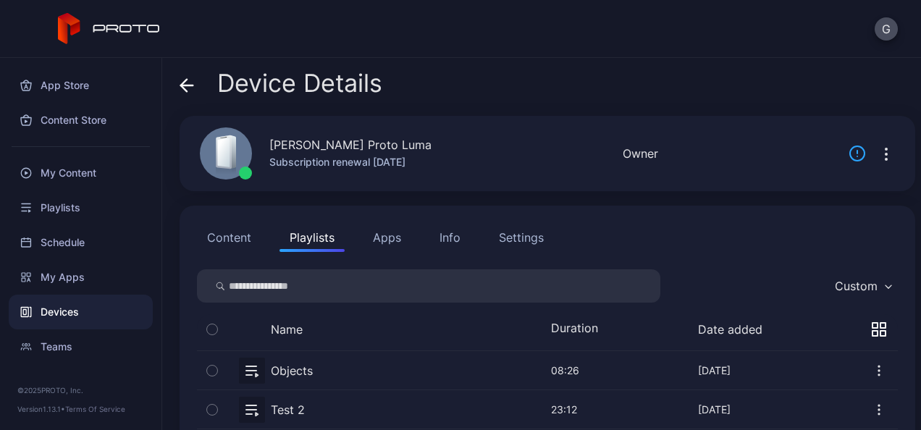
click at [878, 152] on icon "button" at bounding box center [886, 154] width 17 height 17
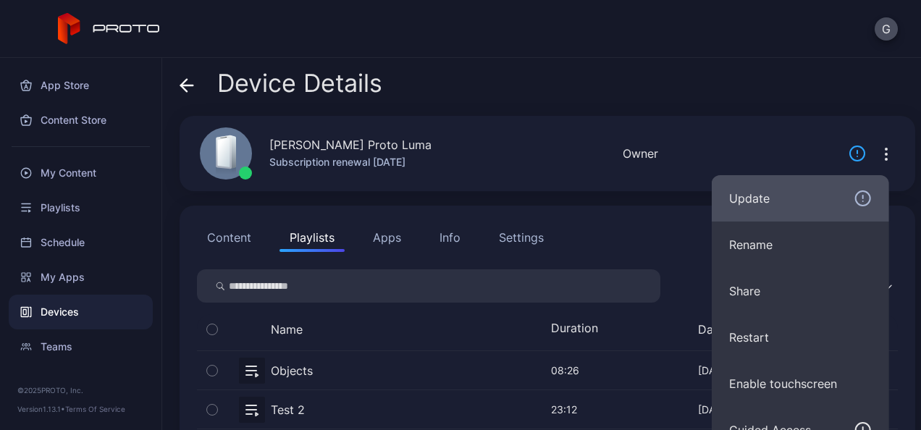
click at [792, 188] on button "Update" at bounding box center [800, 198] width 177 height 46
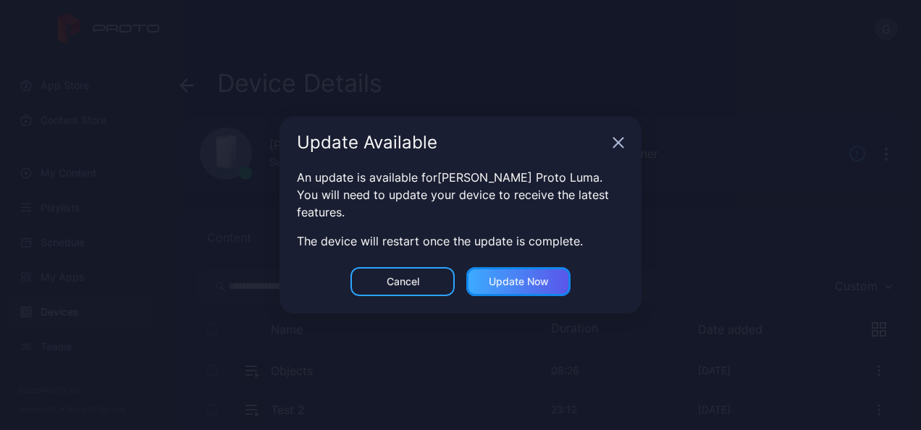
click at [503, 285] on div "Update now" at bounding box center [519, 282] width 60 height 12
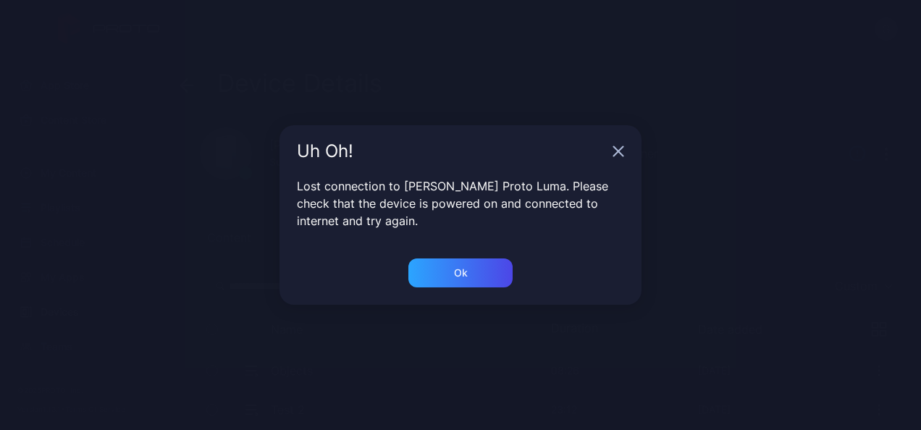
click at [623, 152] on icon "button" at bounding box center [619, 152] width 12 height 12
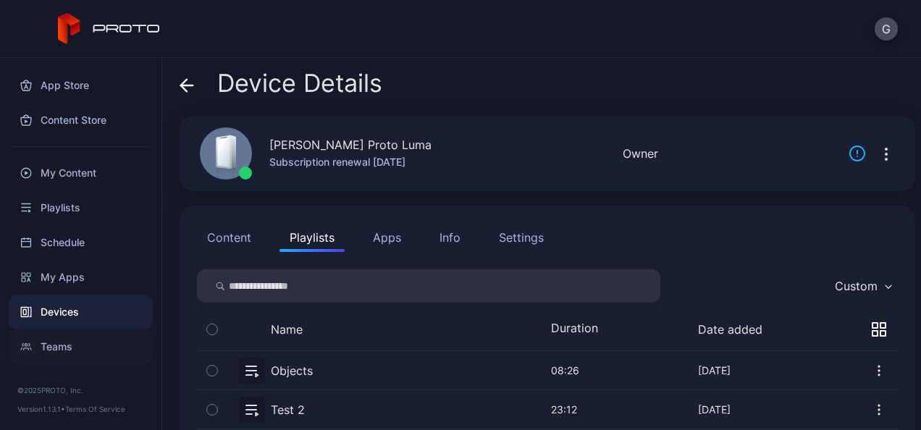
click at [60, 352] on div "Teams" at bounding box center [81, 346] width 144 height 35
